Goal: Task Accomplishment & Management: Manage account settings

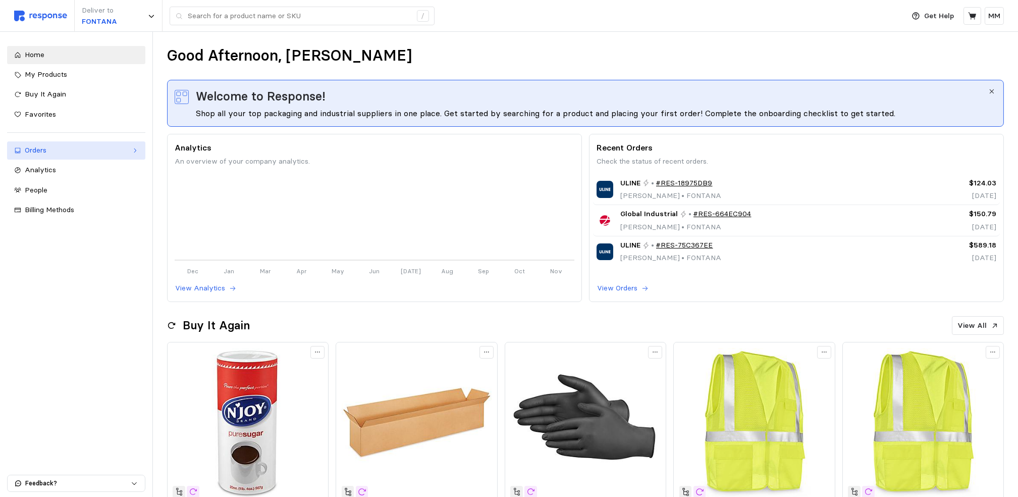
click at [38, 152] on div "Orders" at bounding box center [76, 150] width 103 height 11
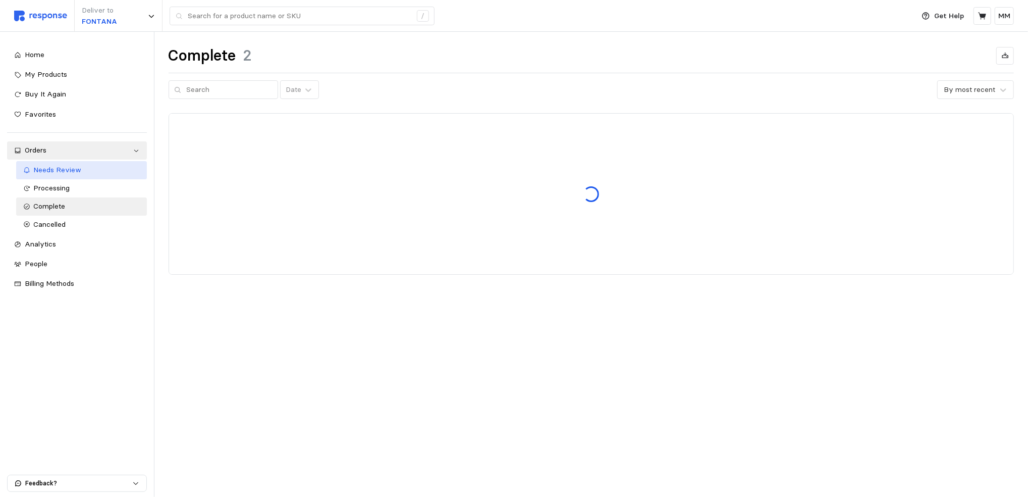
click at [46, 177] on link "Needs Review" at bounding box center [81, 170] width 131 height 18
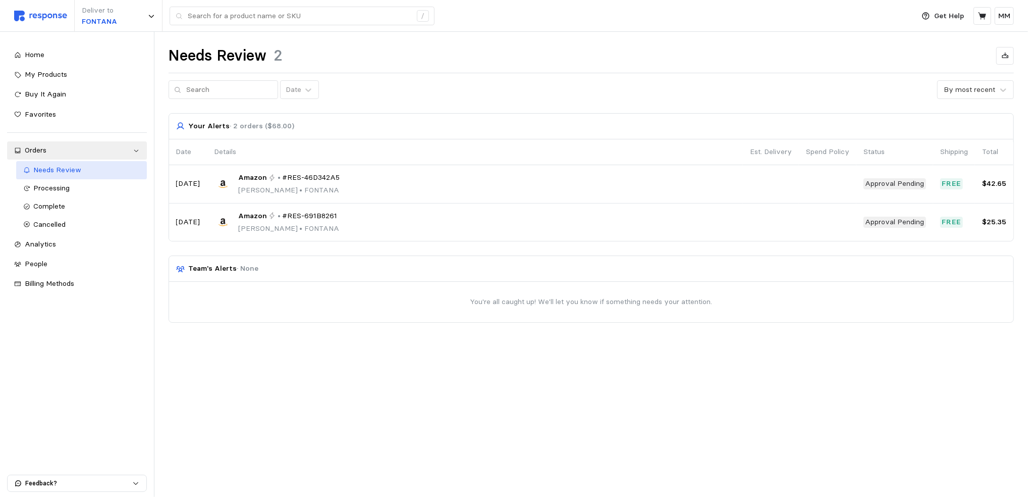
click at [46, 171] on span "Needs Review" at bounding box center [58, 169] width 48 height 9
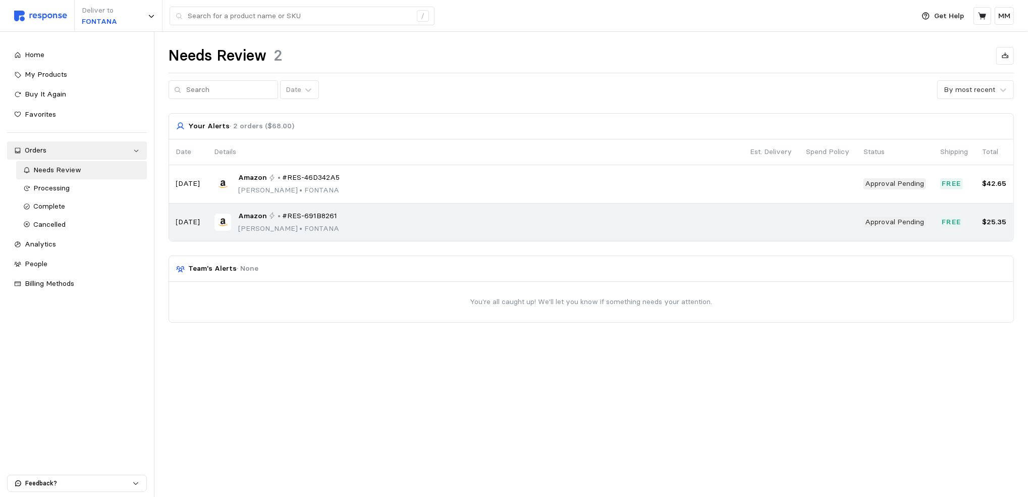
click at [255, 235] on td "Amazon • #RES-691B8261 [PERSON_NAME] • [PERSON_NAME]" at bounding box center [474, 222] width 535 height 38
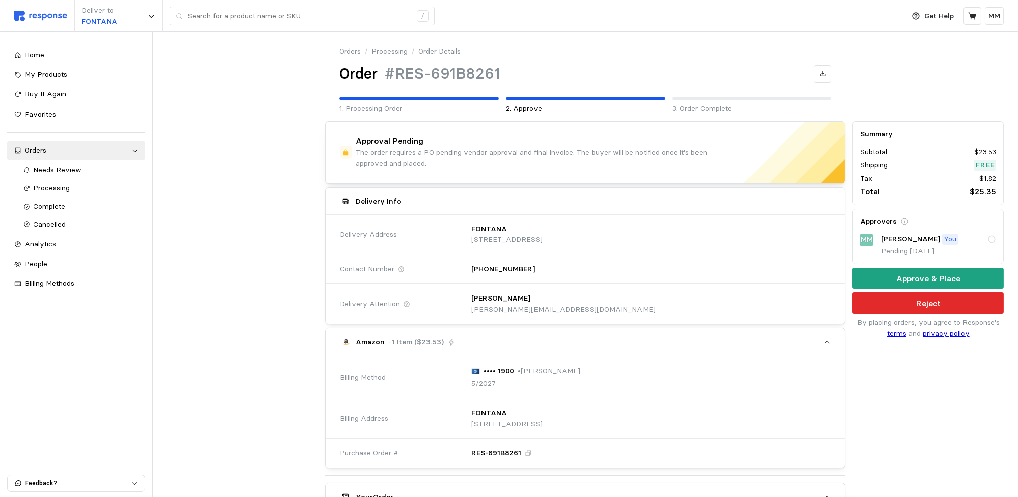
click at [946, 306] on button "Reject" at bounding box center [927, 302] width 151 height 21
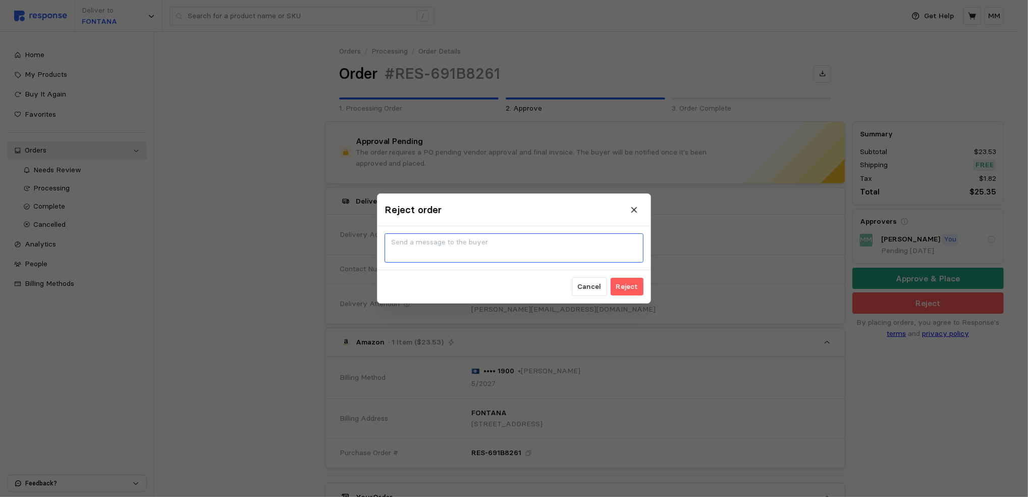
click at [539, 244] on textarea at bounding box center [514, 247] width 259 height 29
type textarea "no amz"
click at [643, 288] on button "Reject" at bounding box center [627, 286] width 33 height 18
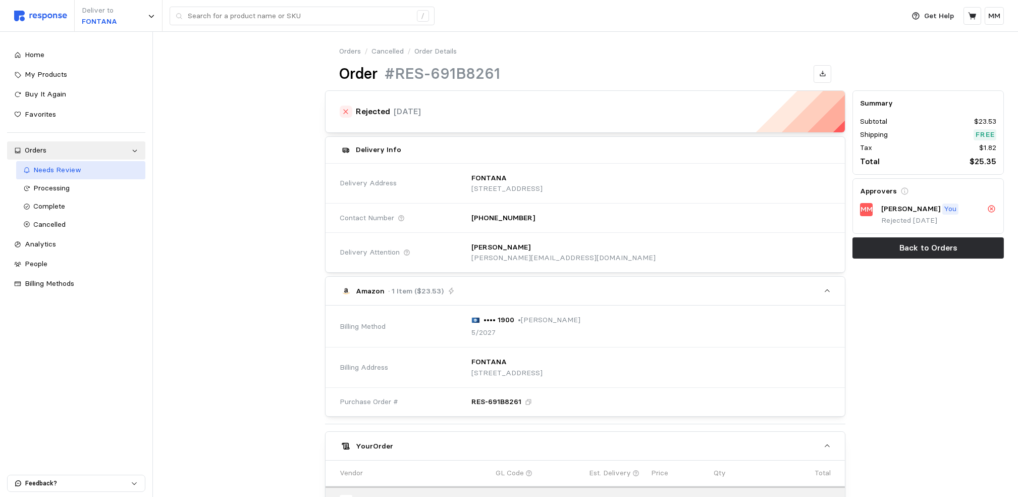
click at [87, 168] on div "Needs Review" at bounding box center [86, 169] width 104 height 11
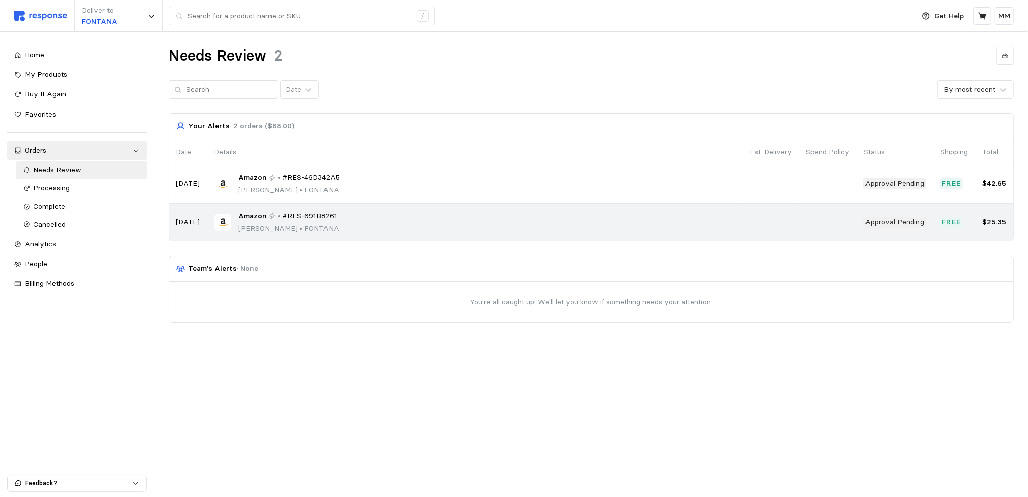
click at [392, 235] on td "Amazon • #RES-691B8261 [PERSON_NAME] • [PERSON_NAME]" at bounding box center [474, 222] width 535 height 38
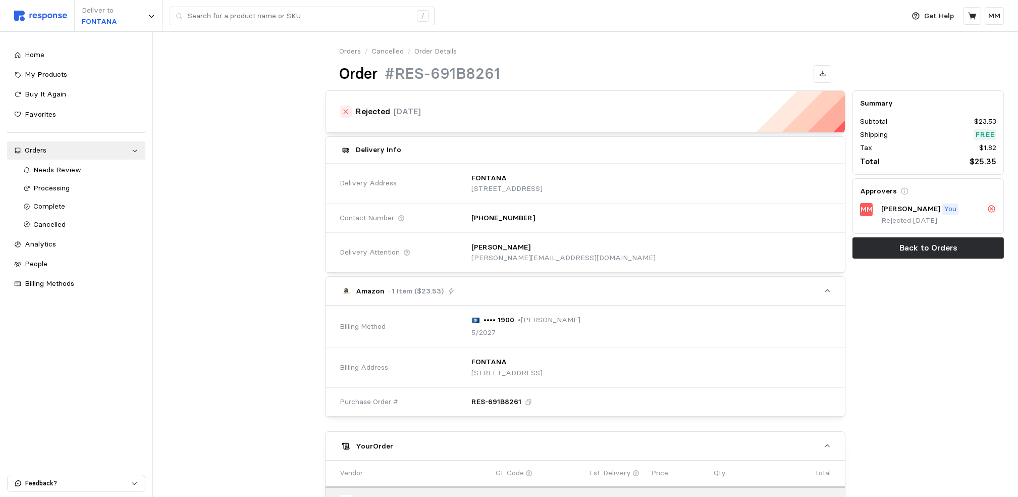
click at [381, 46] on link "Cancelled" at bounding box center [387, 51] width 32 height 11
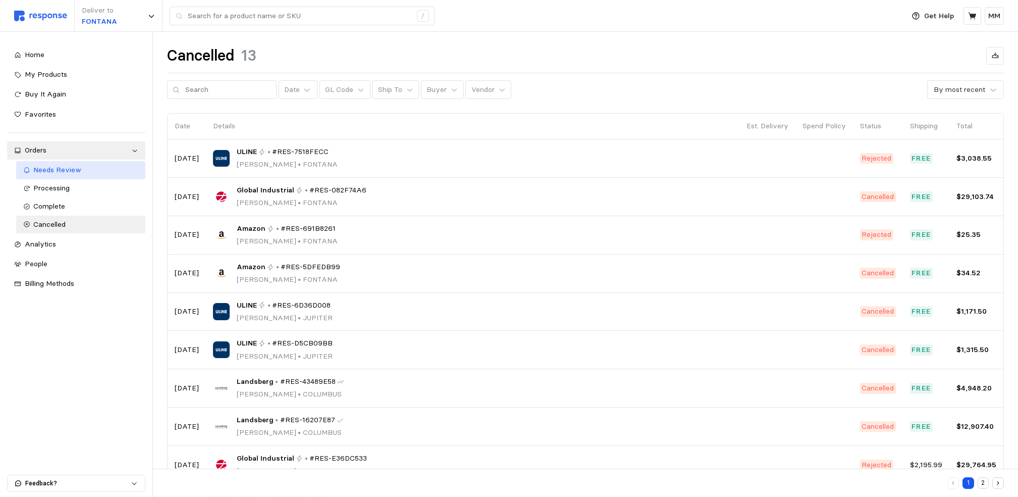
click at [61, 171] on span "Needs Review" at bounding box center [58, 169] width 48 height 9
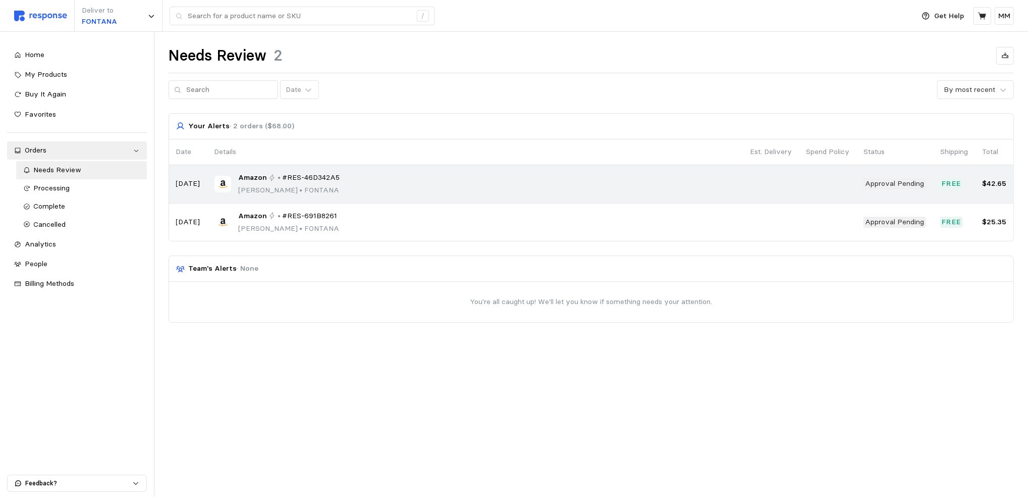
click at [324, 191] on p "[PERSON_NAME] • [PERSON_NAME]" at bounding box center [289, 190] width 102 height 11
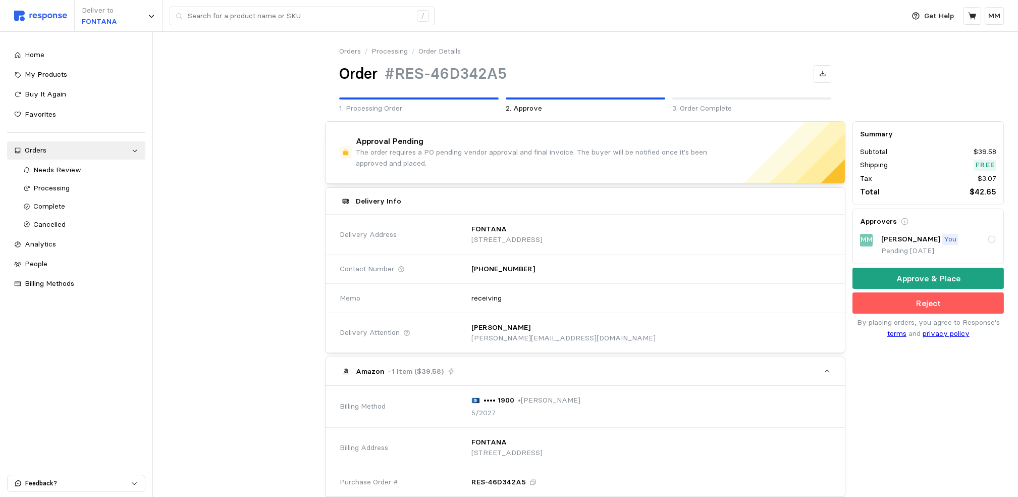
scroll to position [296, 0]
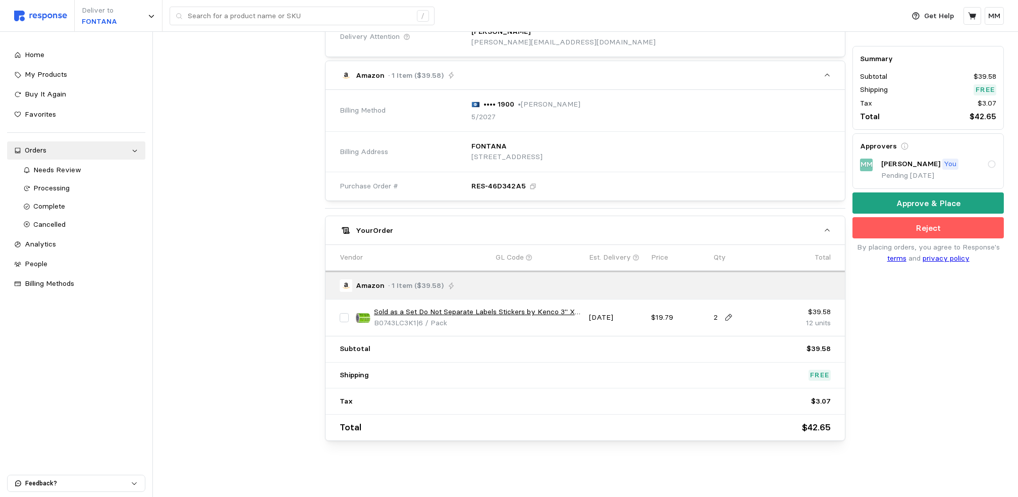
click at [714, 320] on p "2" at bounding box center [715, 317] width 4 height 11
click at [729, 319] on icon at bounding box center [728, 317] width 7 height 7
type input "0"
click at [760, 272] on div "Amazon · 1 Item ($39.58)" at bounding box center [584, 284] width 519 height 29
click at [281, 251] on div at bounding box center [242, 133] width 158 height 622
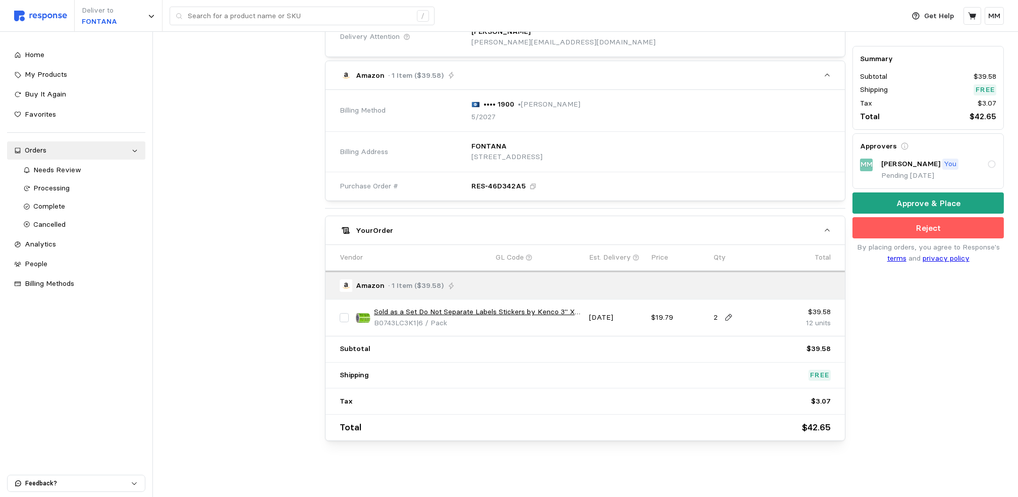
scroll to position [0, 0]
